Goal: Task Accomplishment & Management: Use online tool/utility

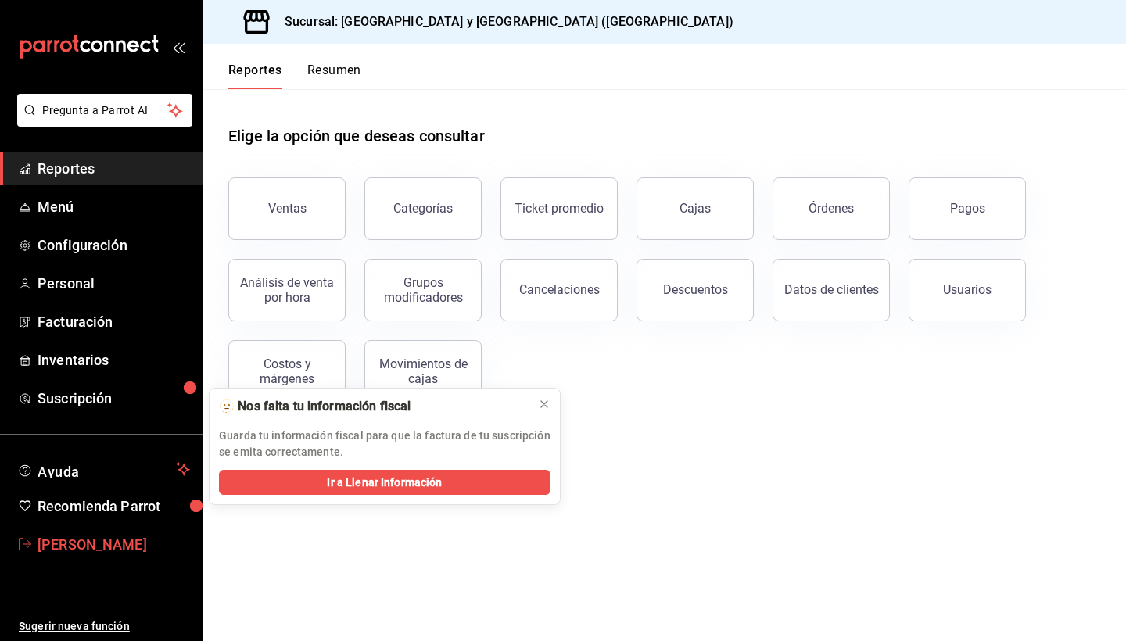
click at [70, 547] on span "Barbara González" at bounding box center [114, 544] width 153 height 21
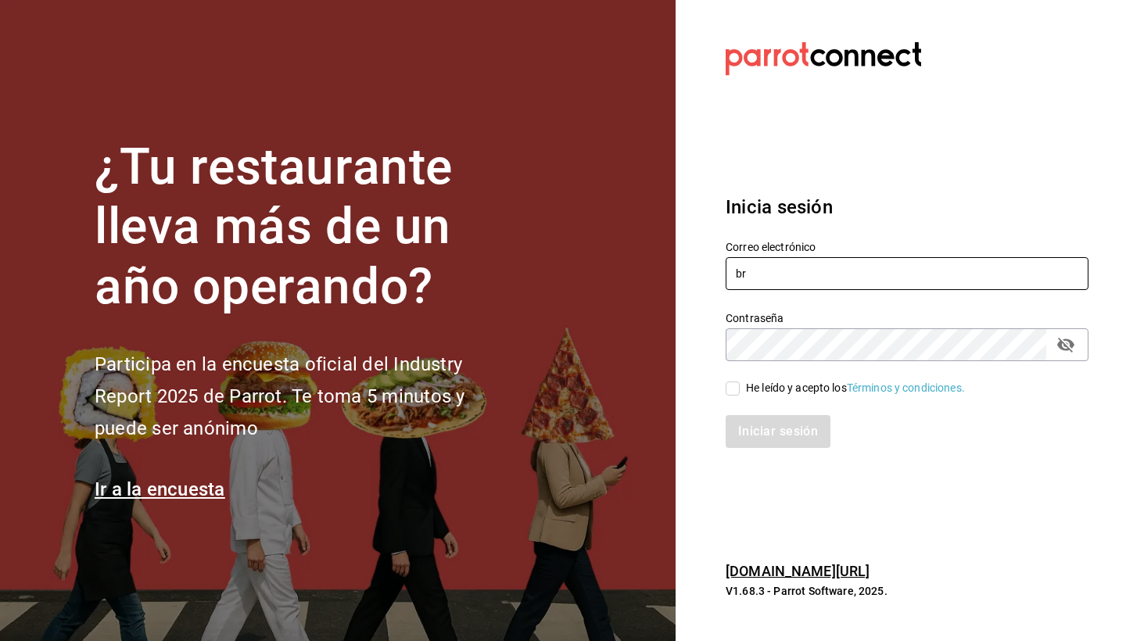
type input "brendagonzalezg8@gmail.com"
click at [735, 388] on input "He leído y acepto los Términos y condiciones." at bounding box center [733, 389] width 14 height 14
checkbox input "true"
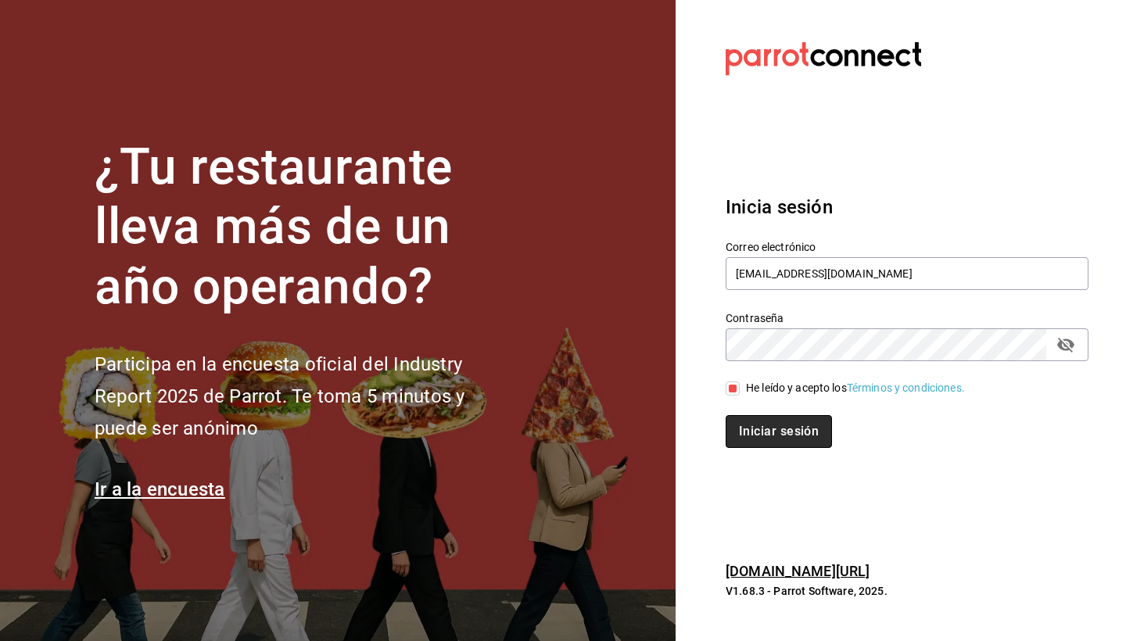
click at [758, 441] on button "Iniciar sesión" at bounding box center [779, 431] width 106 height 33
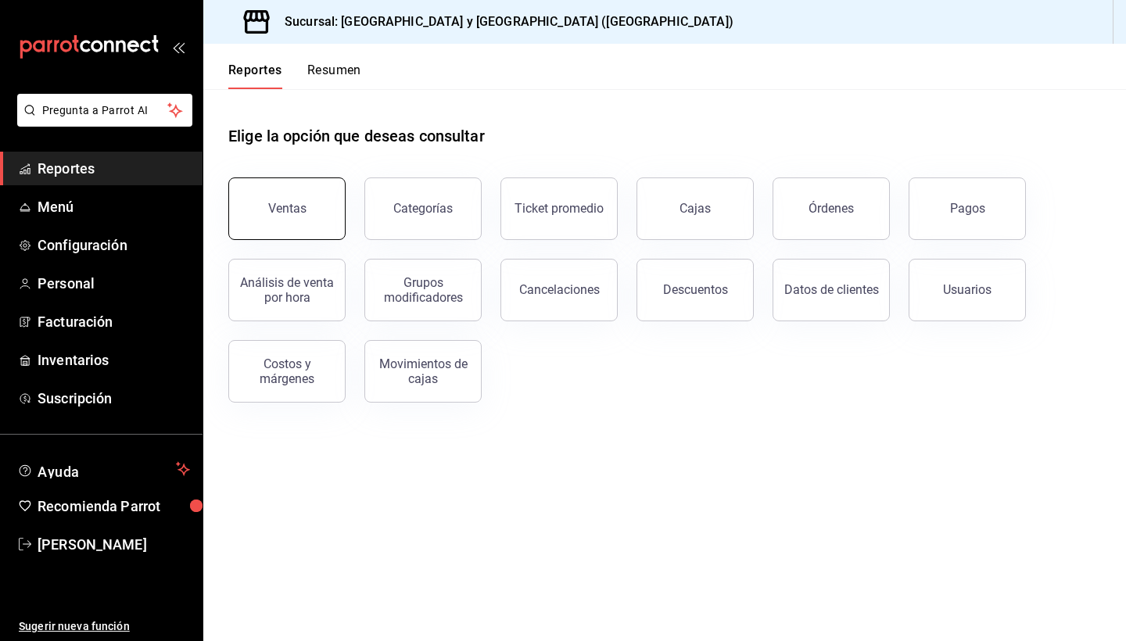
click at [282, 217] on button "Ventas" at bounding box center [286, 209] width 117 height 63
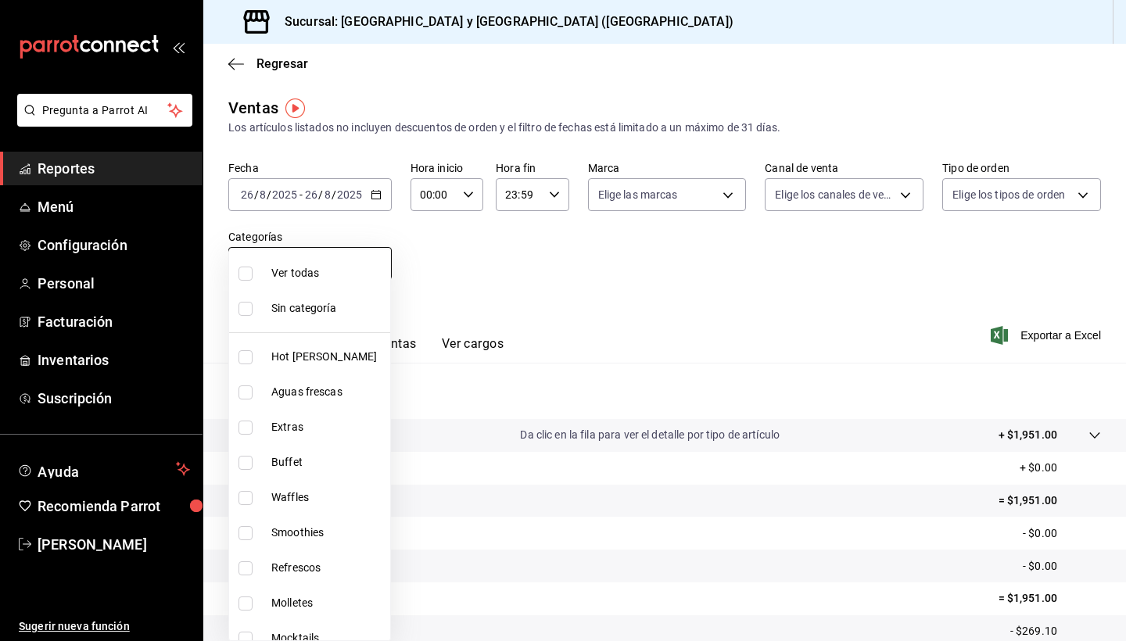
click at [367, 267] on body "Pregunta a Parrot AI Reportes Menú Configuración Personal Facturación Inventari…" at bounding box center [563, 320] width 1126 height 641
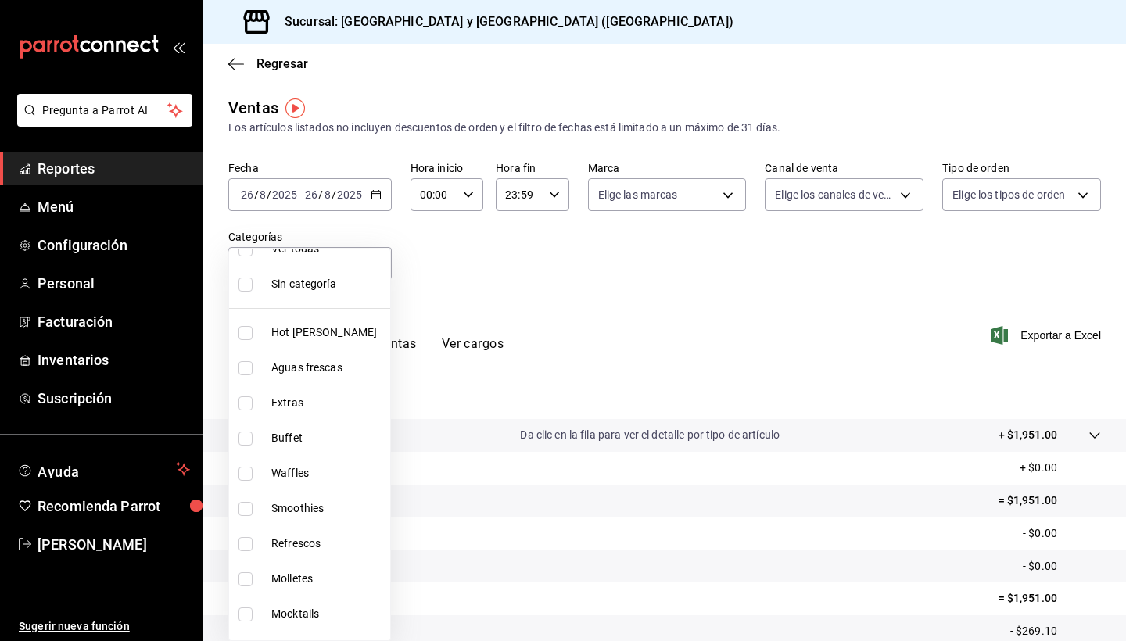
scroll to position [27, 0]
click at [333, 330] on span "Hot [PERSON_NAME]" at bounding box center [327, 330] width 113 height 16
type input "f6bfdd67-1c8b-4b25-b8db-ee9781703302"
checkbox input "true"
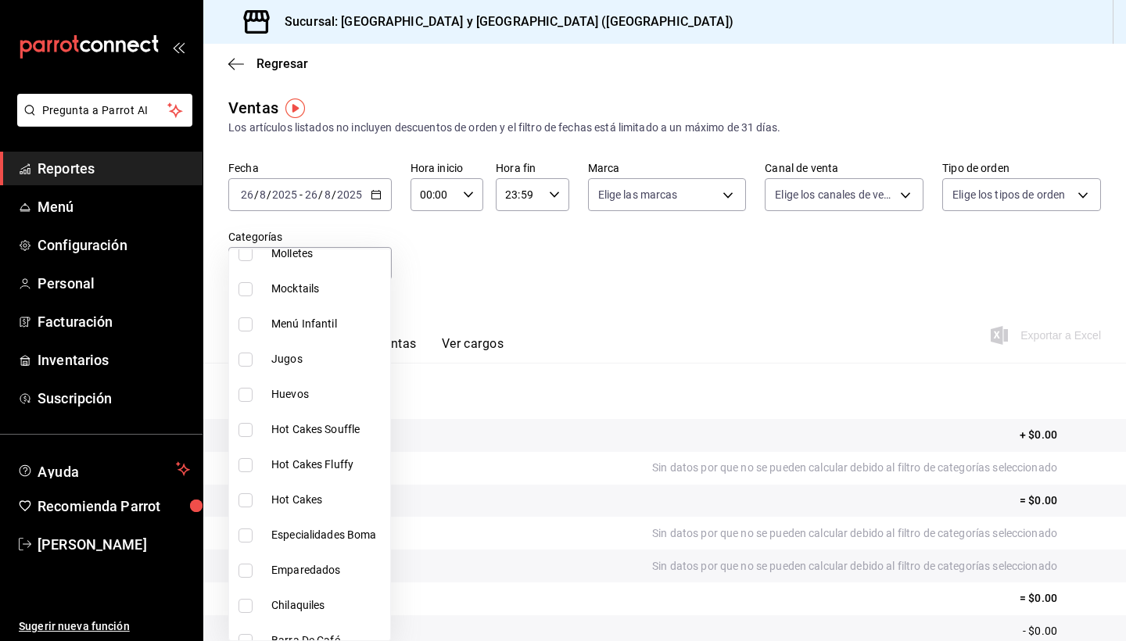
scroll to position [359, 0]
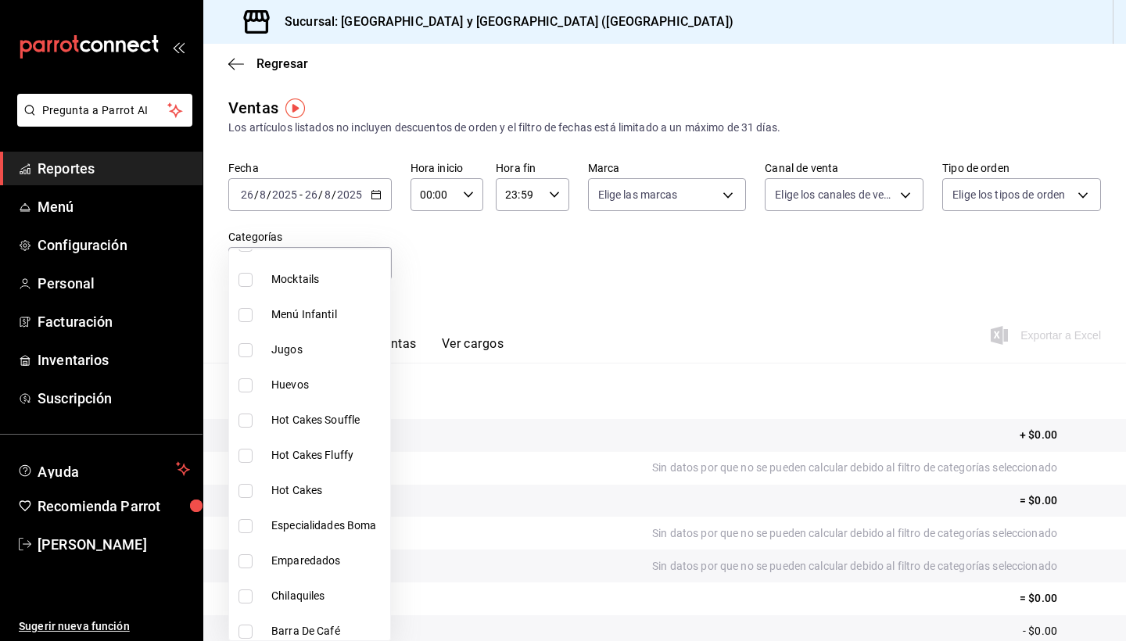
click at [336, 497] on span "Hot Cakes" at bounding box center [327, 491] width 113 height 16
type input "f6bfdd67-1c8b-4b25-b8db-ee9781703302,2c21918c-8e62-4f9b-b82a-da4455ee0676"
checkbox input "true"
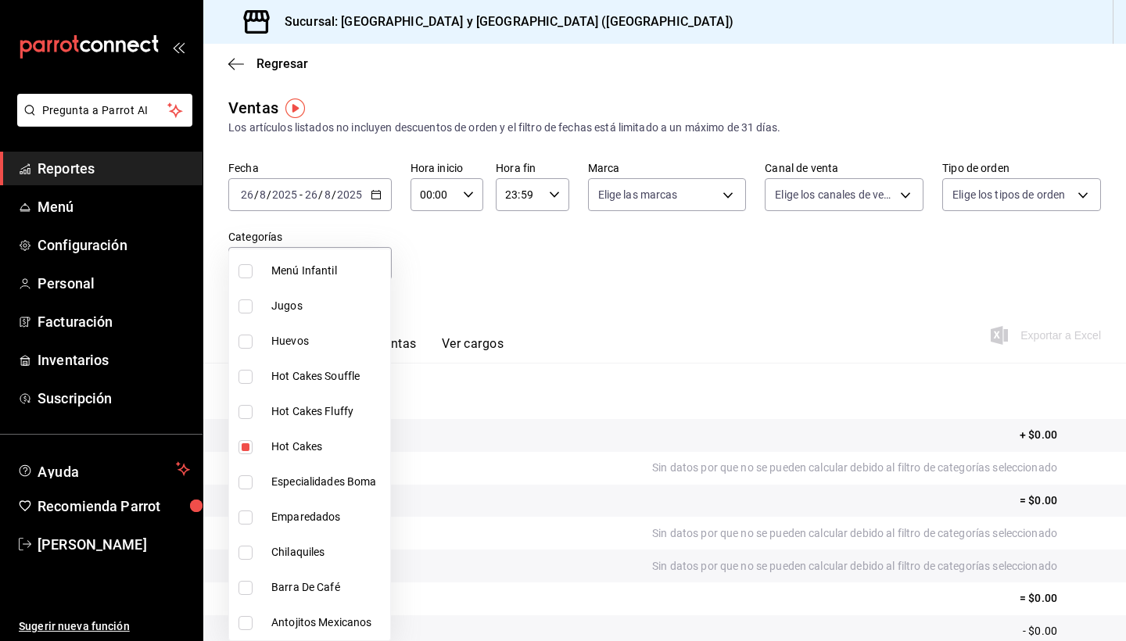
scroll to position [403, 0]
click at [322, 598] on li "Barra De Café" at bounding box center [309, 587] width 161 height 35
type input "f6bfdd67-1c8b-4b25-b8db-ee9781703302,2c21918c-8e62-4f9b-b82a-da4455ee0676,5d0fe…"
checkbox input "true"
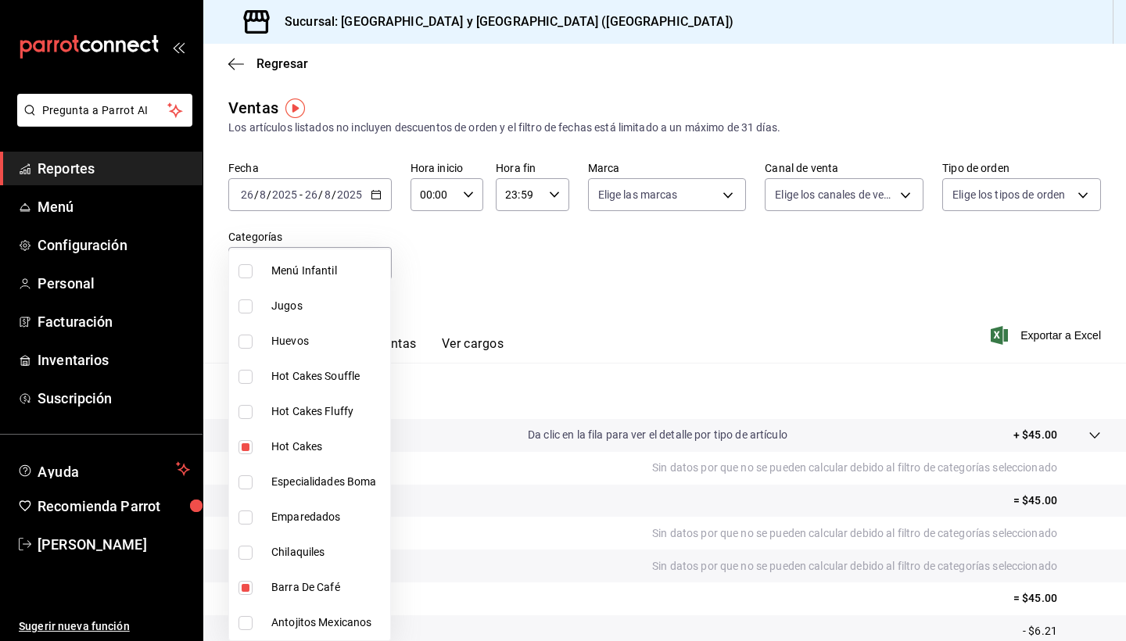
click at [329, 378] on span "Hot Cakes Souffle" at bounding box center [327, 376] width 113 height 16
type input "f6bfdd67-1c8b-4b25-b8db-ee9781703302,2c21918c-8e62-4f9b-b82a-da4455ee0676,5d0fe…"
checkbox input "true"
click at [317, 420] on li "Hot Cakes Fluffy" at bounding box center [309, 411] width 161 height 35
type input "f6bfdd67-1c8b-4b25-b8db-ee9781703302,2c21918c-8e62-4f9b-b82a-da4455ee0676,5d0fe…"
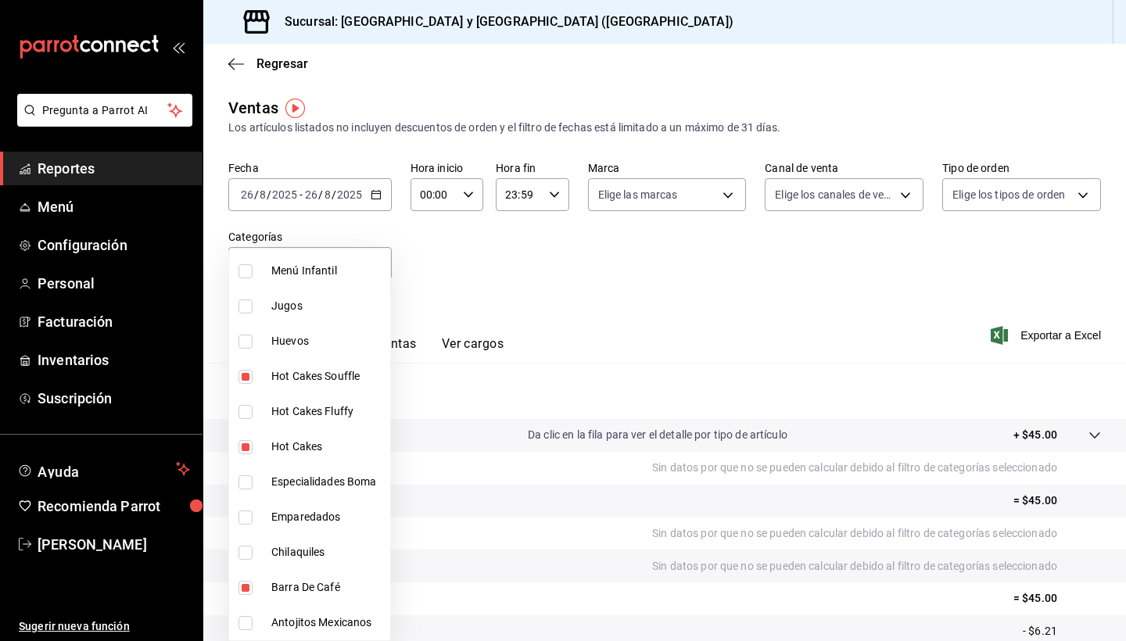
checkbox input "true"
click at [303, 486] on span "Especialidades Boma" at bounding box center [327, 482] width 113 height 16
type input "f6bfdd67-1c8b-4b25-b8db-ee9781703302,2c21918c-8e62-4f9b-b82a-da4455ee0676,5d0fe…"
checkbox input "true"
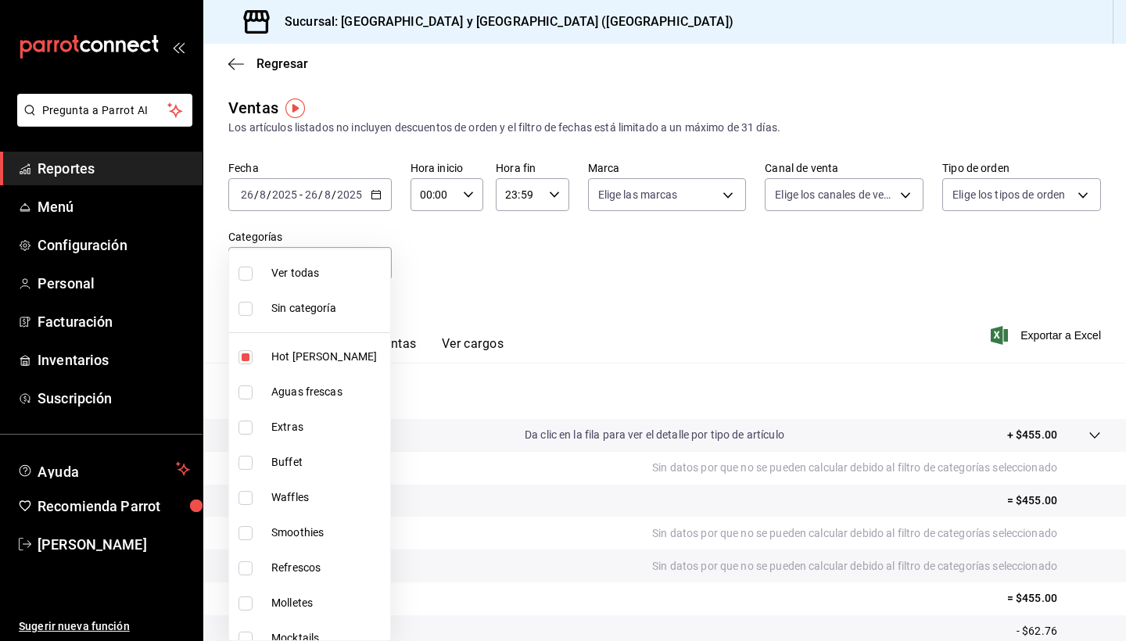
click at [376, 197] on div at bounding box center [563, 320] width 1126 height 641
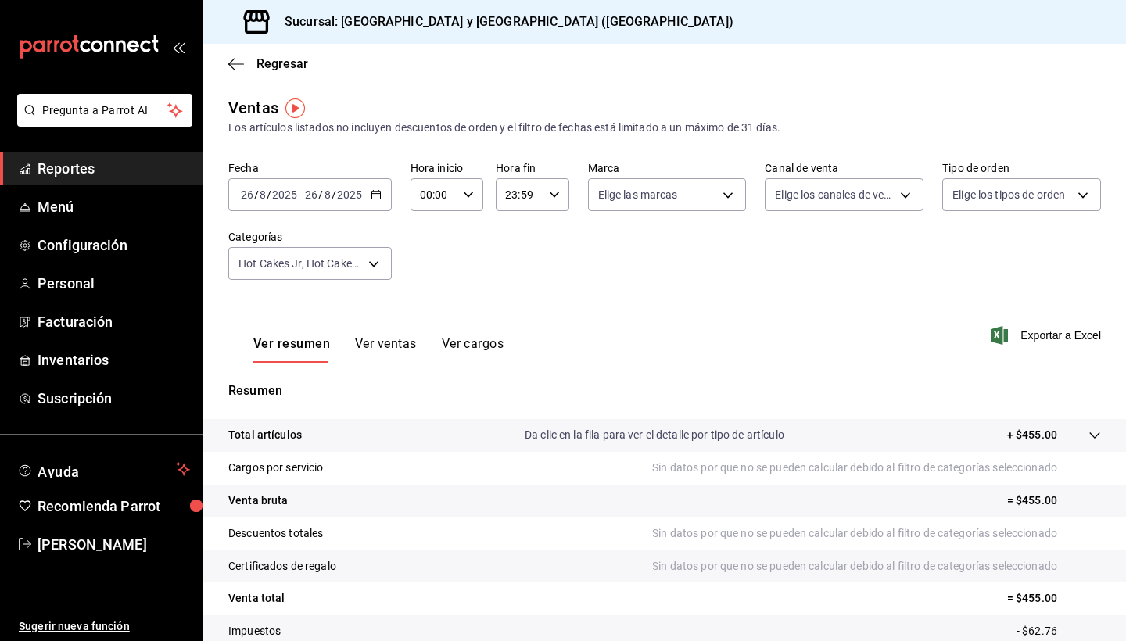
click at [376, 197] on icon "button" at bounding box center [376, 194] width 11 height 11
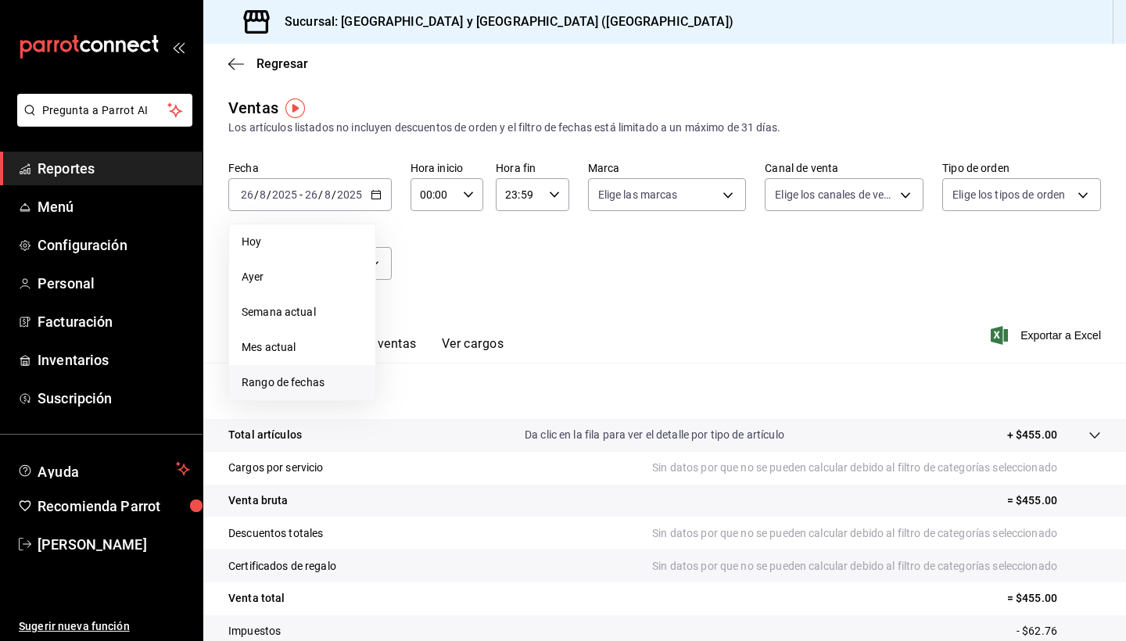
click at [302, 386] on span "Rango de fechas" at bounding box center [302, 383] width 121 height 16
click at [545, 253] on icon "button" at bounding box center [548, 251] width 19 height 19
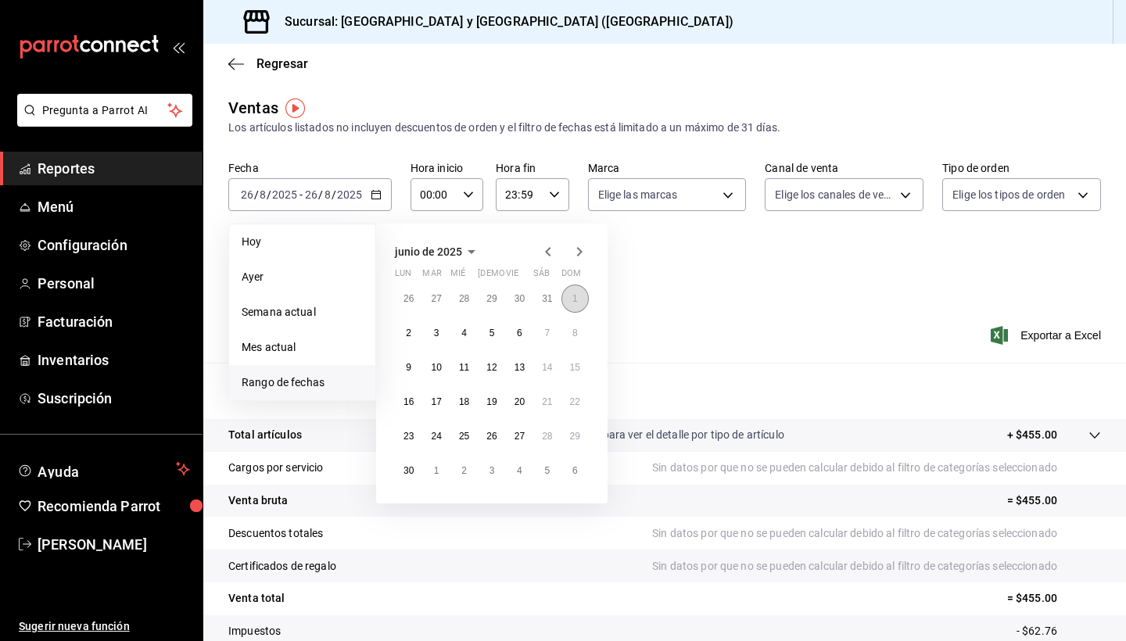
click at [573, 302] on abbr "1" at bounding box center [574, 298] width 5 height 11
click at [404, 472] on abbr "30" at bounding box center [409, 470] width 10 height 11
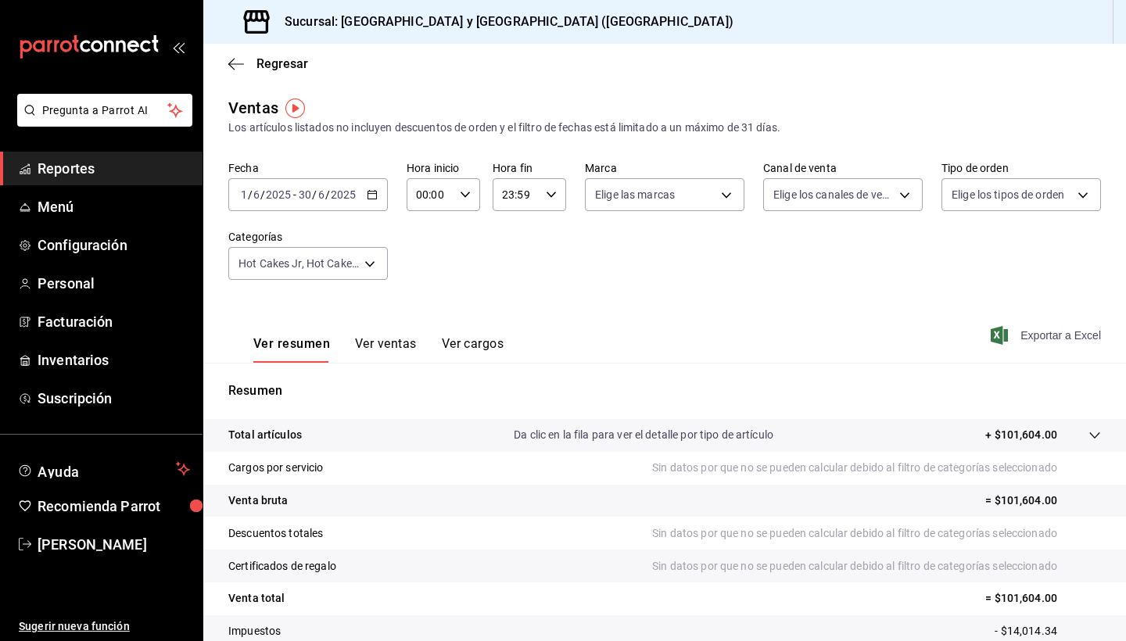
click at [1031, 334] on span "Exportar a Excel" at bounding box center [1047, 335] width 107 height 19
click at [256, 67] on span "Regresar" at bounding box center [268, 63] width 80 height 15
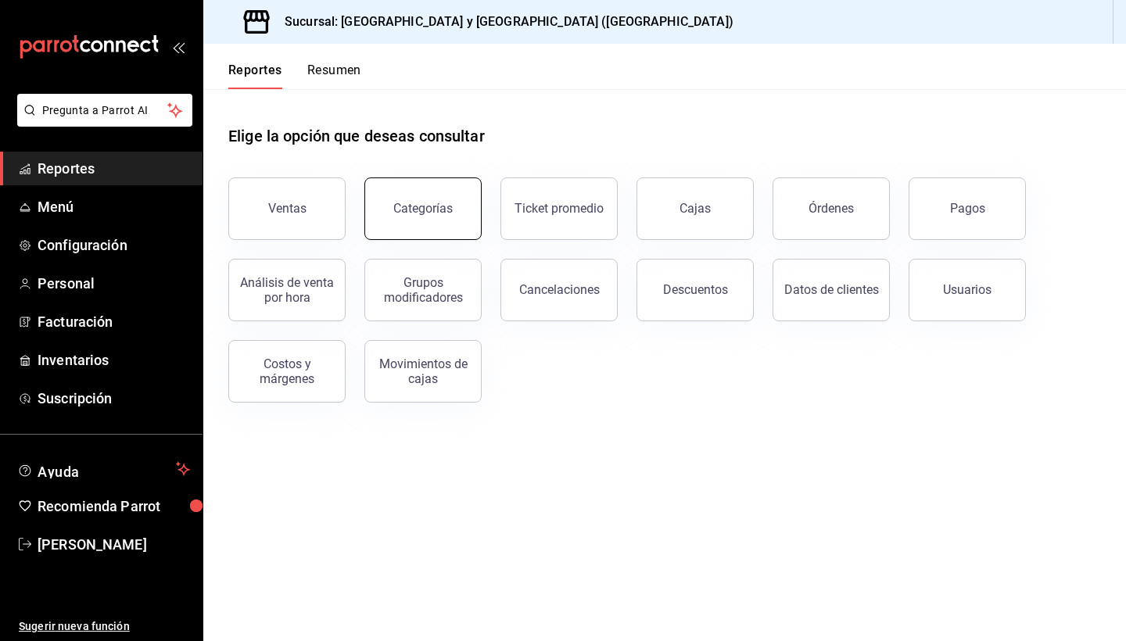
click at [429, 223] on button "Categorías" at bounding box center [422, 209] width 117 height 63
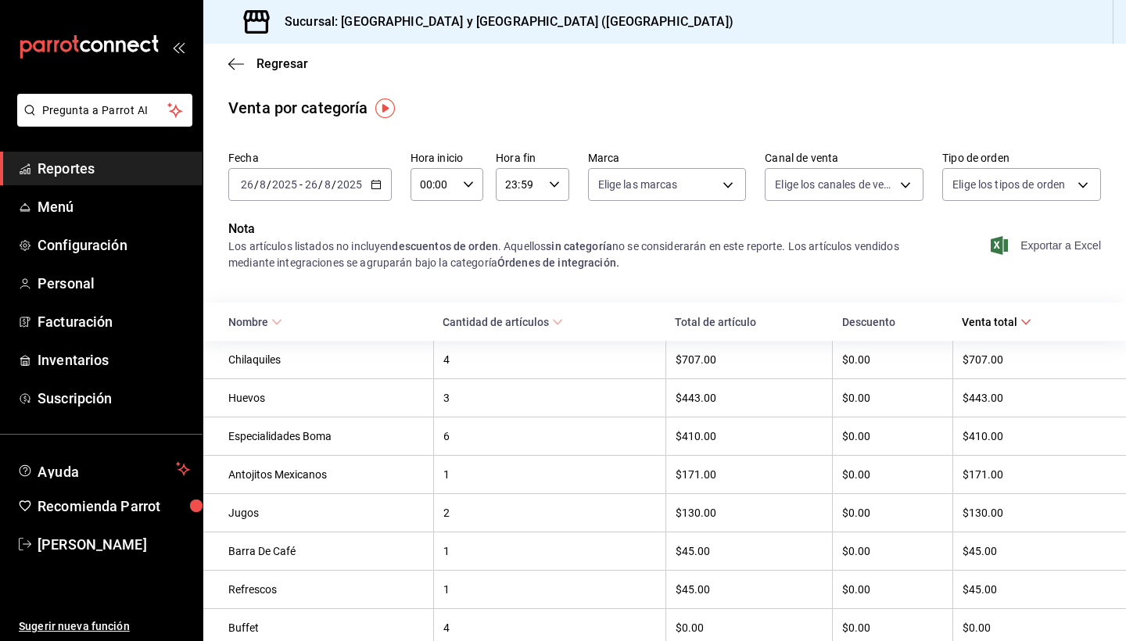
click at [1027, 248] on span "Exportar a Excel" at bounding box center [1047, 245] width 107 height 19
click at [379, 185] on \(Stroke\) "button" at bounding box center [375, 185] width 9 height 9
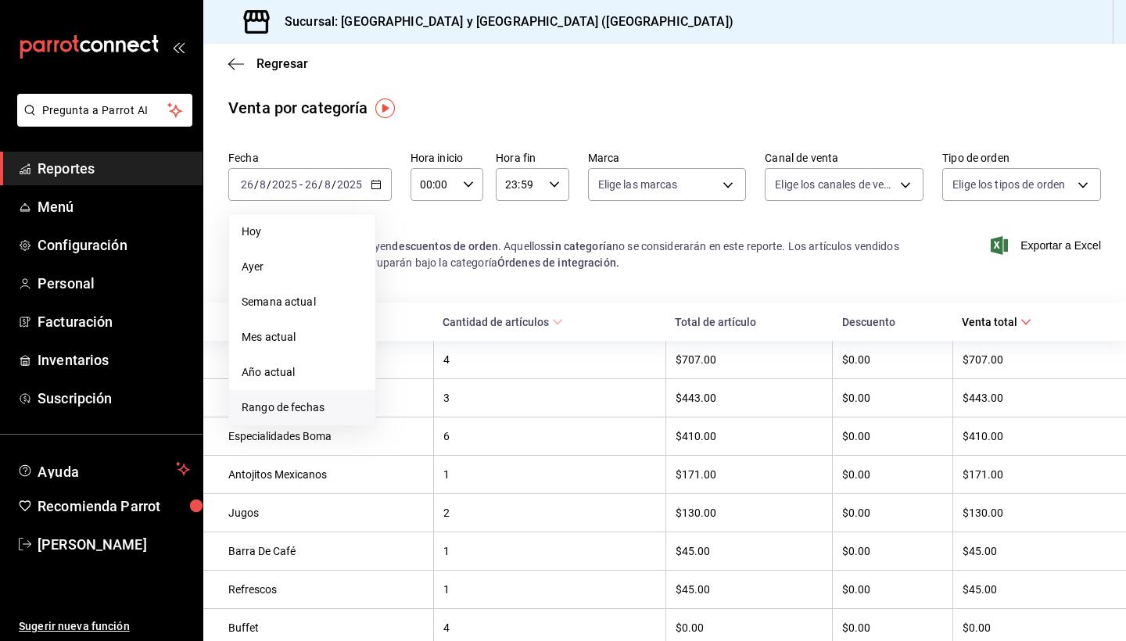
click at [308, 406] on span "Rango de fechas" at bounding box center [302, 408] width 121 height 16
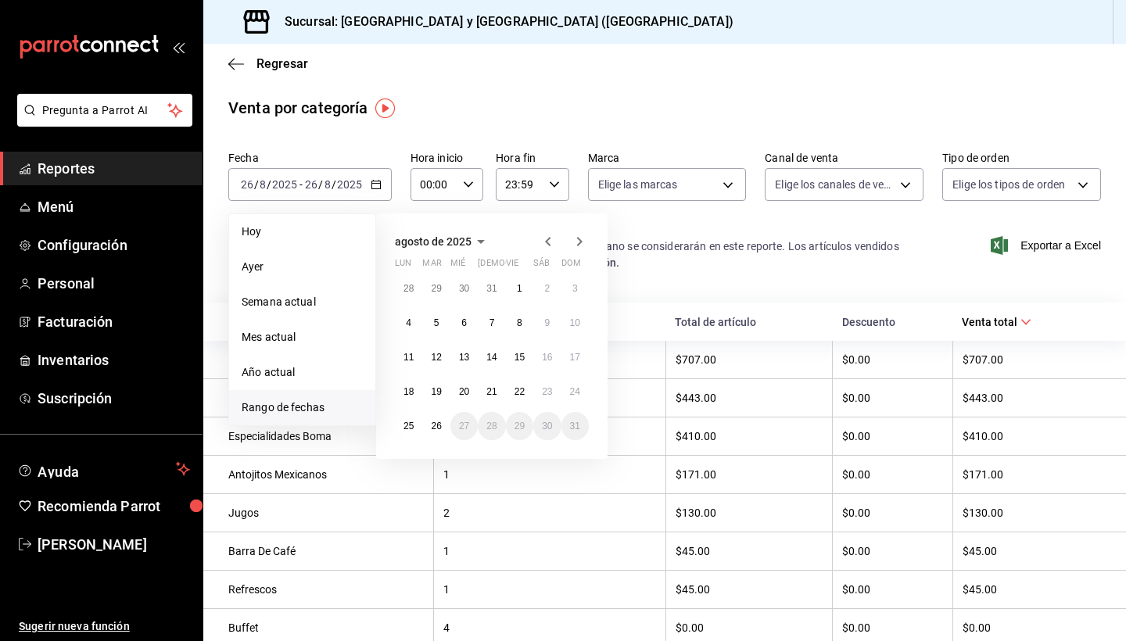
click at [547, 244] on icon "button" at bounding box center [548, 241] width 19 height 19
click at [573, 293] on abbr "1" at bounding box center [574, 288] width 5 height 11
click at [408, 461] on abbr "30" at bounding box center [409, 460] width 10 height 11
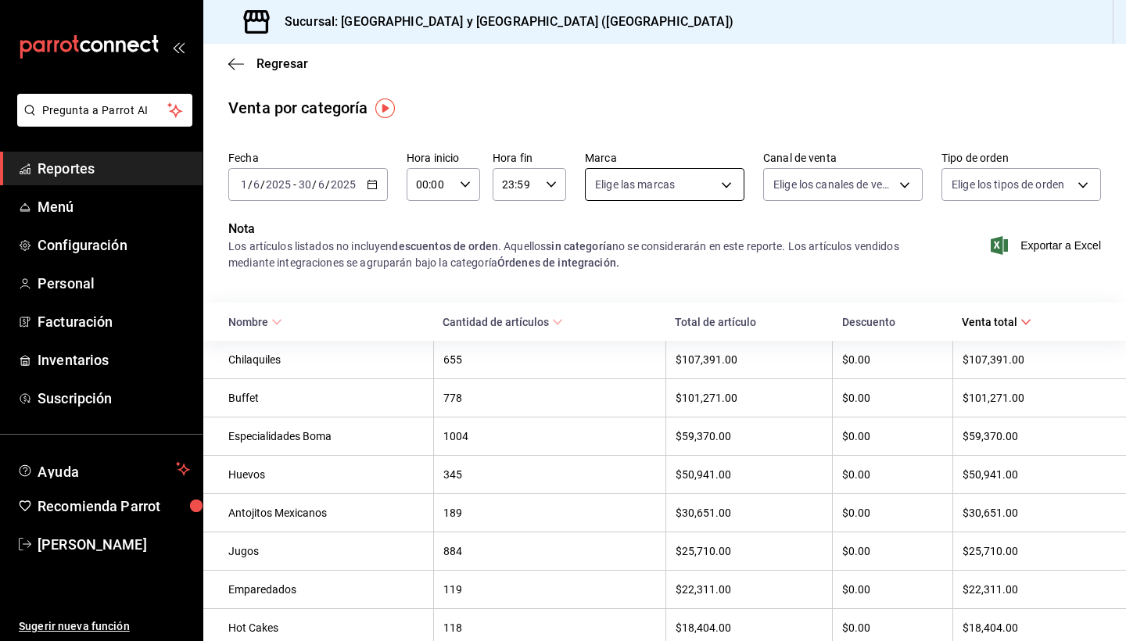
click at [724, 188] on body "Pregunta a Parrot AI Reportes Menú Configuración Personal Facturación Inventari…" at bounding box center [563, 320] width 1126 height 641
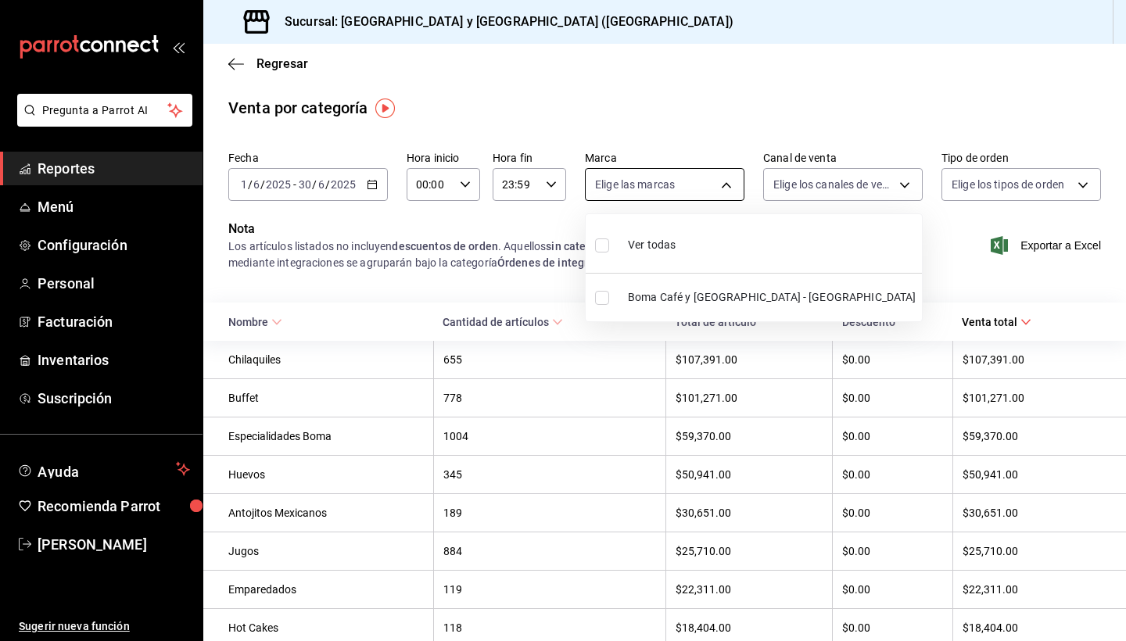
click at [724, 188] on div at bounding box center [563, 320] width 1126 height 641
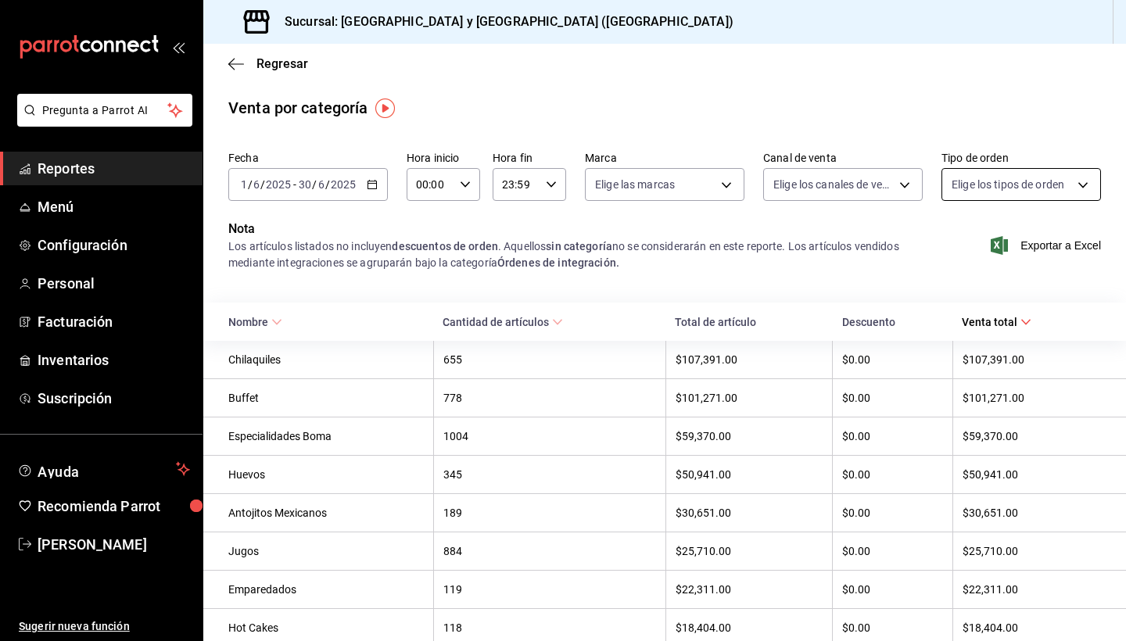
click at [1001, 185] on body "Pregunta a Parrot AI Reportes Menú Configuración Personal Facturación Inventari…" at bounding box center [563, 320] width 1126 height 641
click at [888, 228] on div at bounding box center [563, 320] width 1126 height 641
click at [1031, 251] on span "Exportar a Excel" at bounding box center [1047, 245] width 107 height 19
